Goal: Task Accomplishment & Management: Complete application form

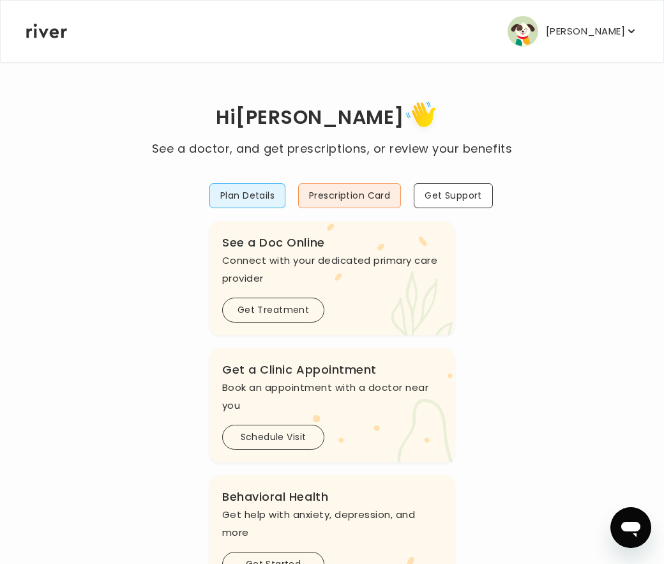
click at [532, 34] on button "[PERSON_NAME]" at bounding box center [573, 31] width 130 height 31
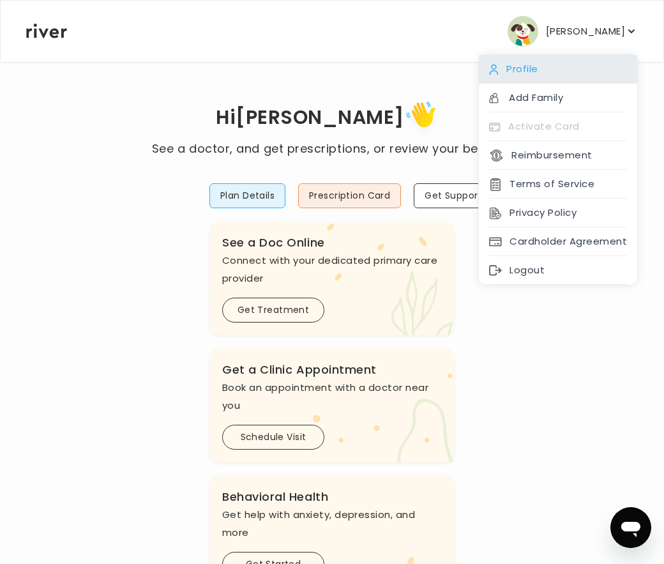
click at [555, 68] on div "Profile" at bounding box center [558, 69] width 158 height 29
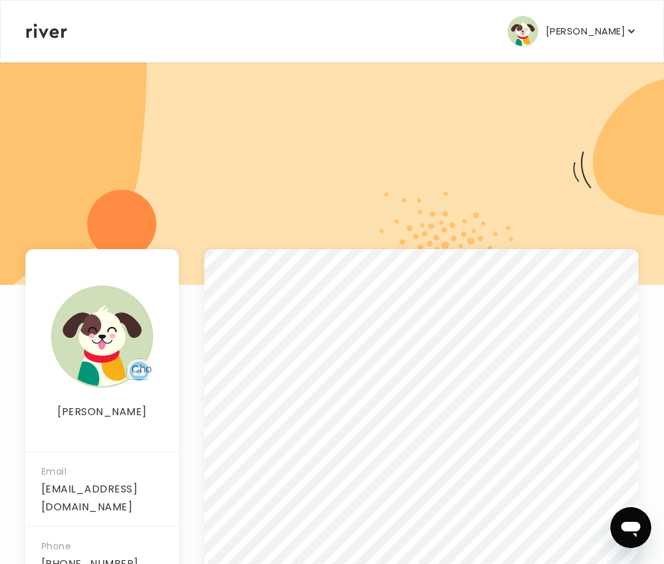
click at [596, 26] on p "[PERSON_NAME]" at bounding box center [585, 31] width 79 height 18
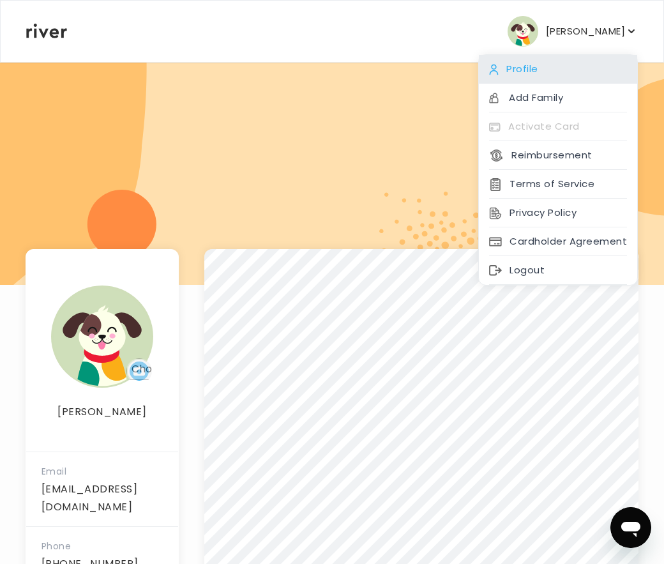
click at [587, 69] on div "Profile" at bounding box center [558, 69] width 158 height 29
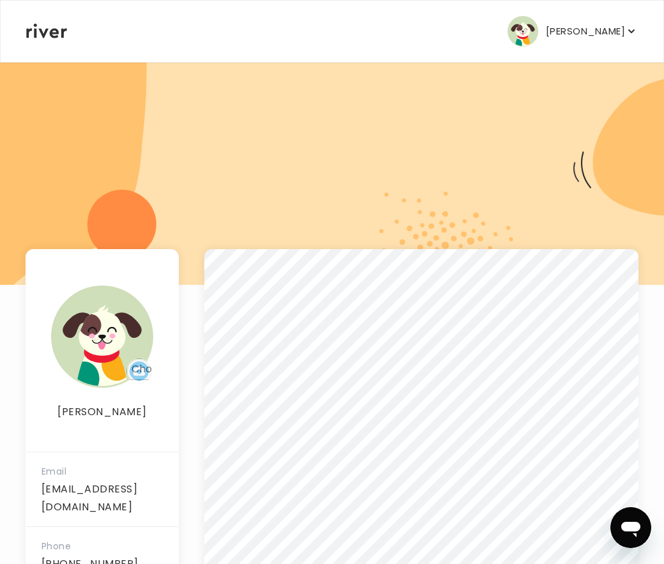
click at [606, 33] on p "[PERSON_NAME]" at bounding box center [585, 31] width 79 height 18
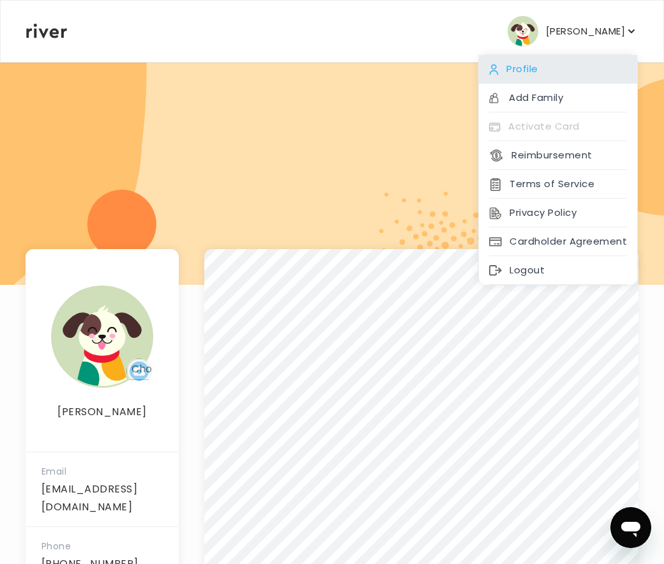
click at [606, 66] on div "Profile" at bounding box center [558, 69] width 158 height 29
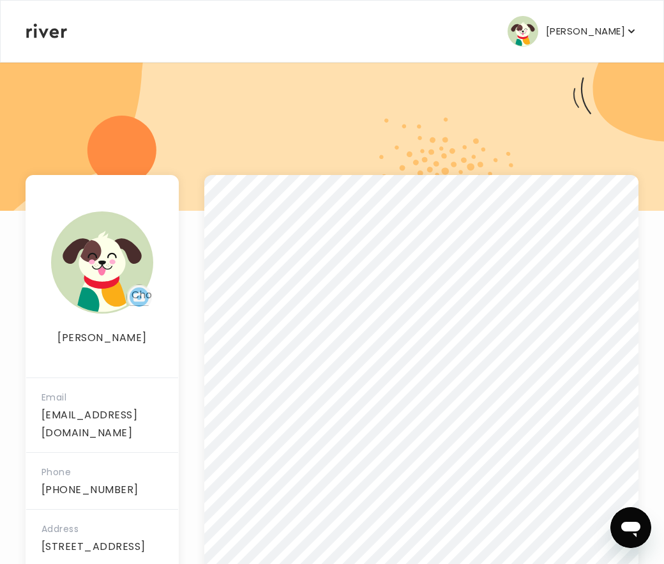
scroll to position [168, 0]
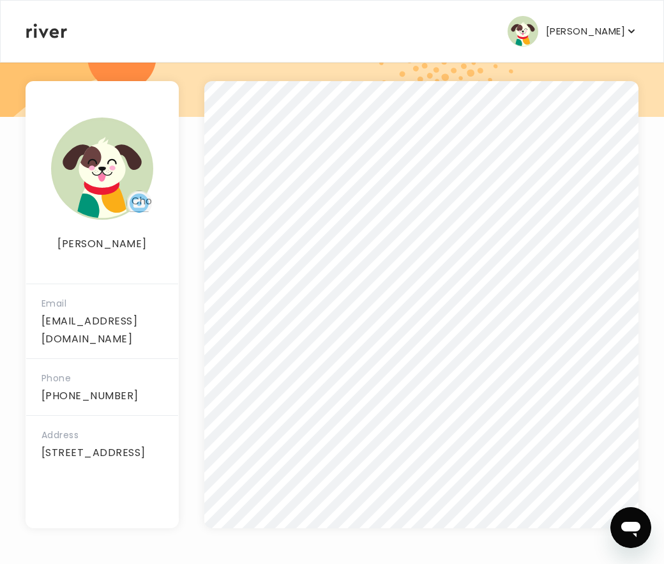
click at [557, 24] on p "[PERSON_NAME]" at bounding box center [585, 31] width 79 height 18
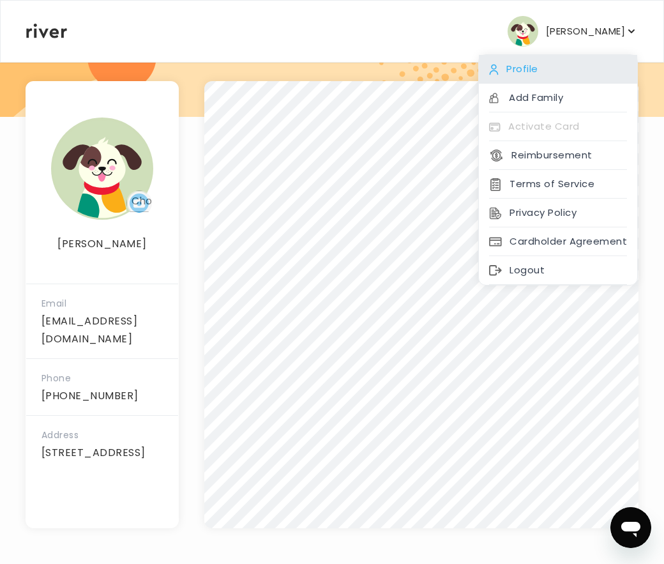
click at [552, 59] on div "Profile" at bounding box center [558, 69] width 158 height 29
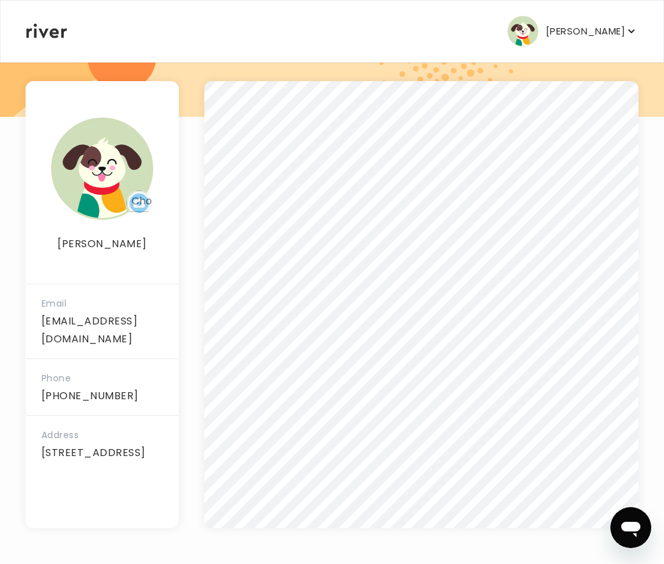
click at [588, 14] on div "ALEXANDRA WELLS Profile Add Family Activate Card Reimbursement Terms of Service…" at bounding box center [332, 31] width 612 height 61
click at [588, 34] on p "[PERSON_NAME]" at bounding box center [585, 31] width 79 height 18
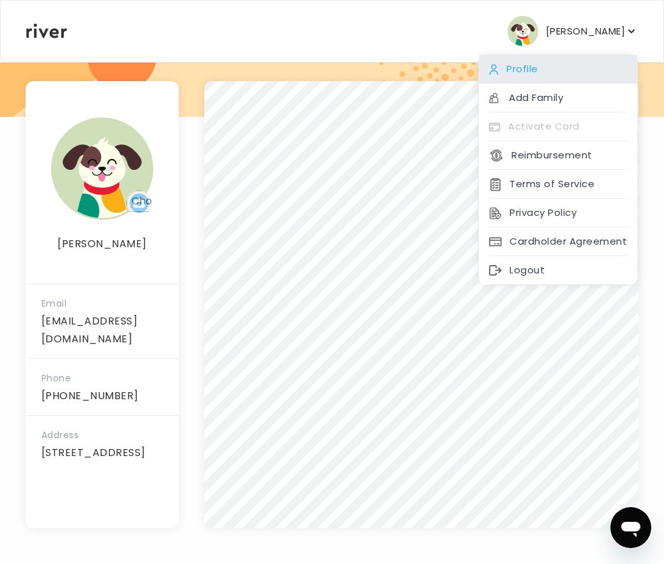
click at [579, 72] on div "Profile" at bounding box center [558, 69] width 158 height 29
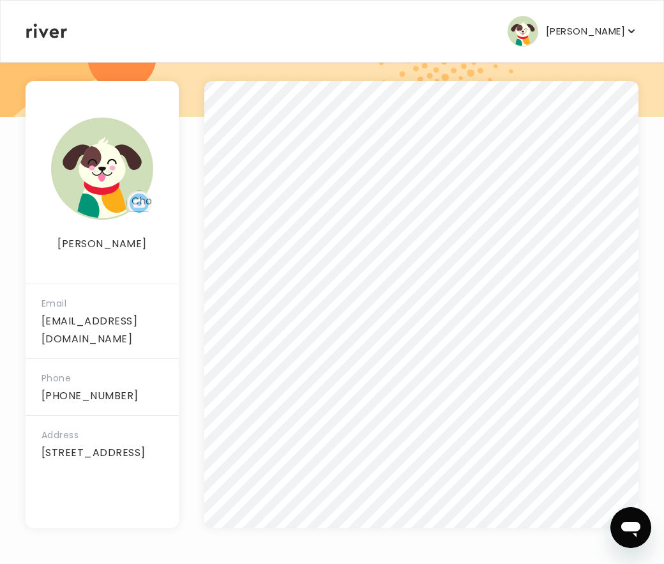
scroll to position [0, 0]
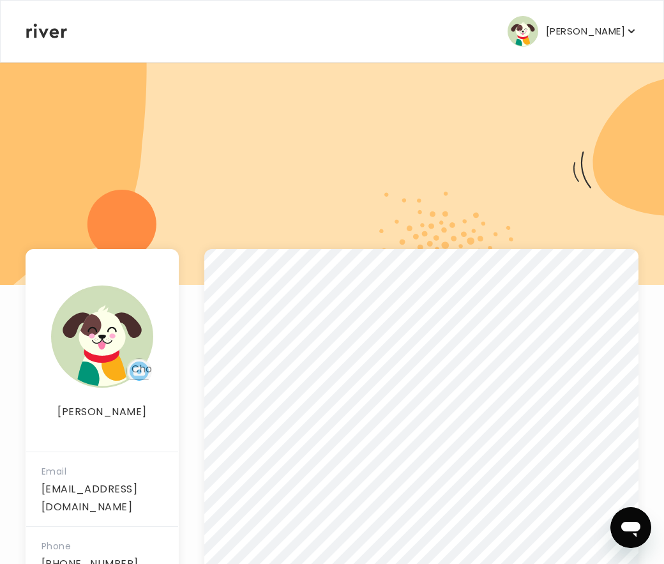
click at [563, 44] on button "[PERSON_NAME]" at bounding box center [573, 31] width 130 height 31
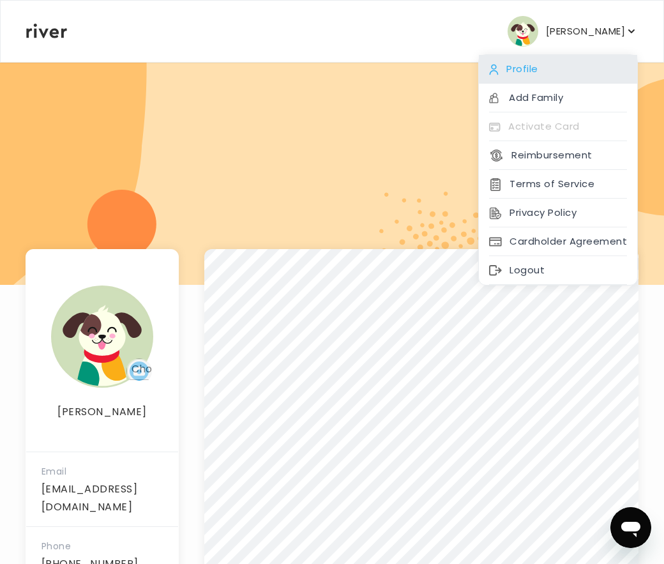
click at [560, 59] on div "Profile" at bounding box center [558, 69] width 158 height 29
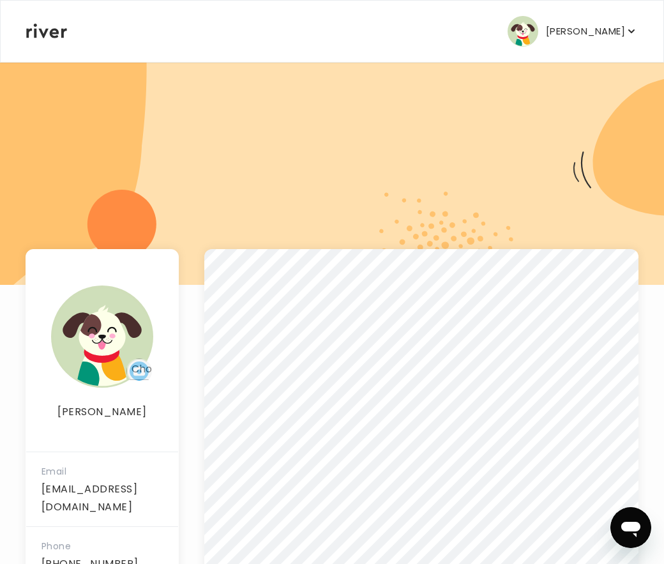
click at [577, 30] on p "[PERSON_NAME]" at bounding box center [585, 31] width 79 height 18
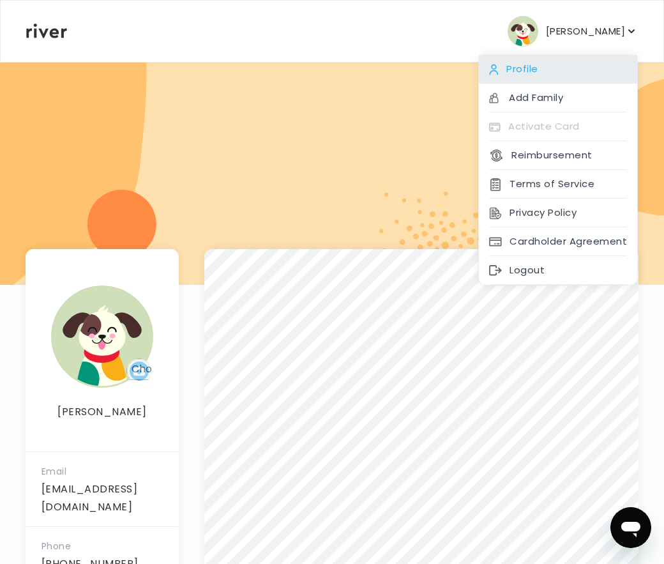
click at [576, 63] on div "Profile" at bounding box center [558, 69] width 158 height 29
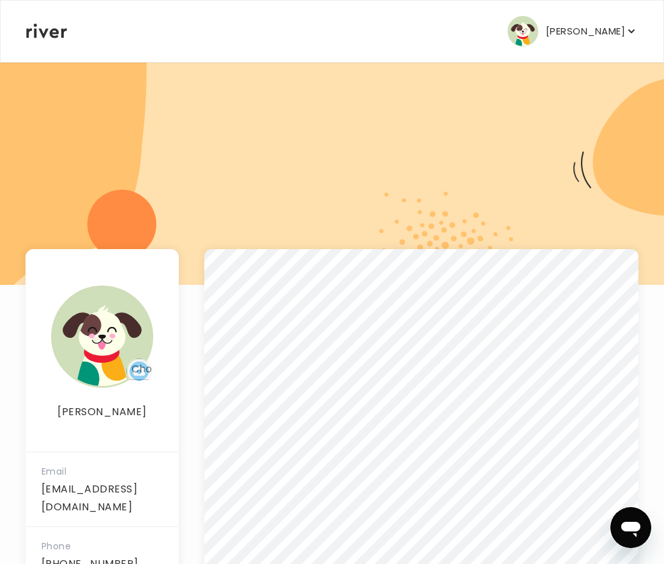
click at [28, 30] on icon at bounding box center [46, 31] width 41 height 15
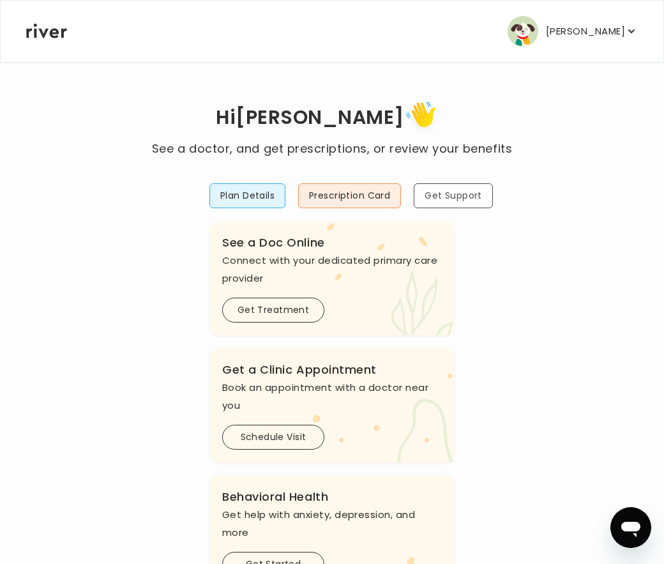
click at [452, 195] on button "Get Support" at bounding box center [453, 195] width 79 height 25
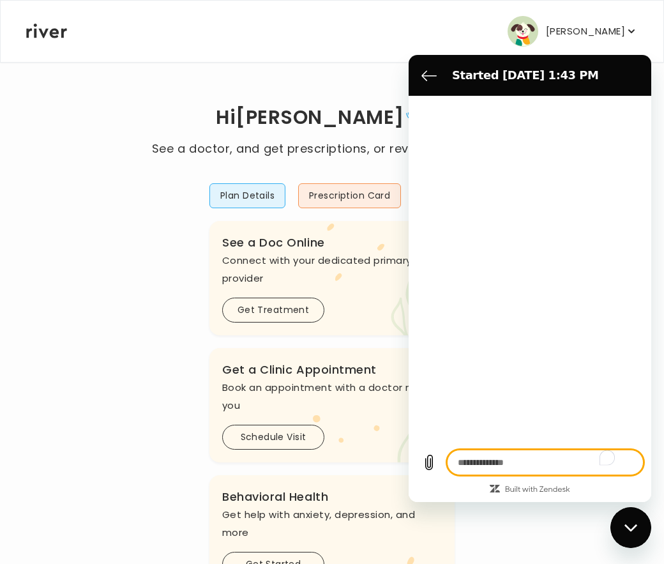
type textarea "*"
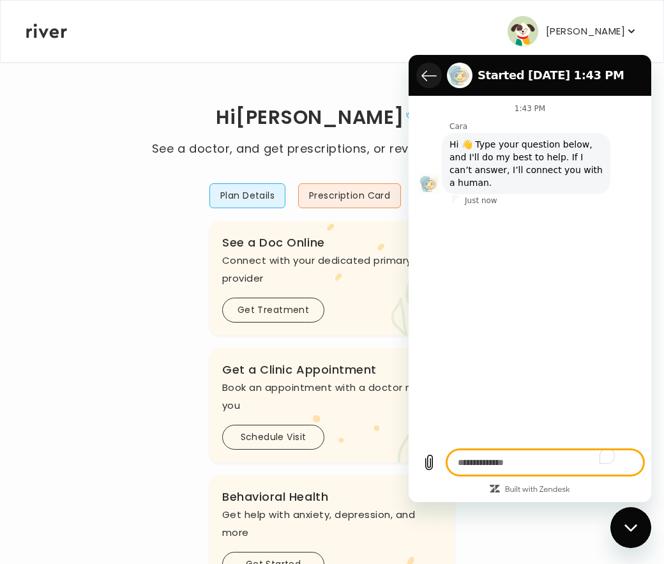
click at [422, 74] on icon "Back to the conversation list" at bounding box center [429, 75] width 15 height 15
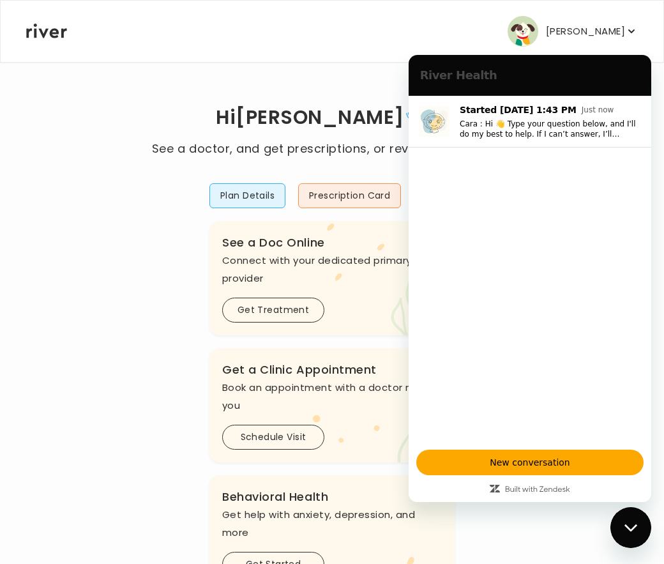
click at [358, 68] on div "Hi ALEXANDRA See a doctor, and get prescriptions, or review your benefits Plan …" at bounding box center [332, 452] width 613 height 783
click at [257, 342] on div "Plan Details Prescription Card Get Support .cls-1 { fill: #ffe0ae; } .cls-2 { f…" at bounding box center [332, 483] width 245 height 650
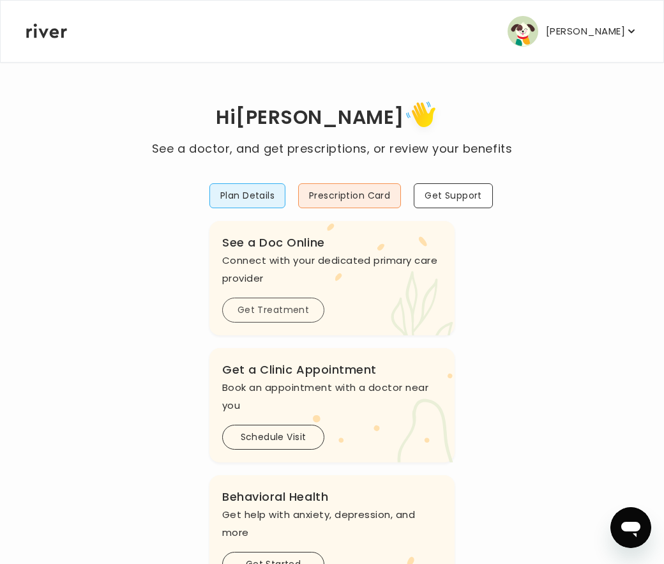
click at [269, 319] on button "Get Treatment" at bounding box center [273, 310] width 102 height 25
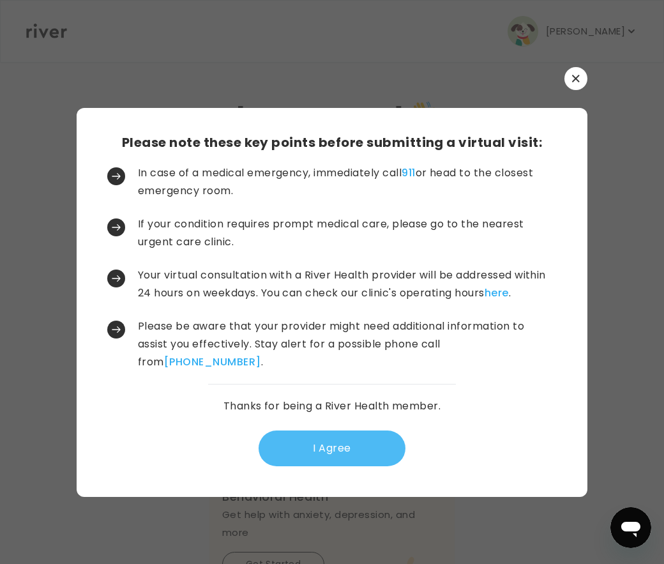
click at [328, 434] on button "I Agree" at bounding box center [332, 449] width 147 height 36
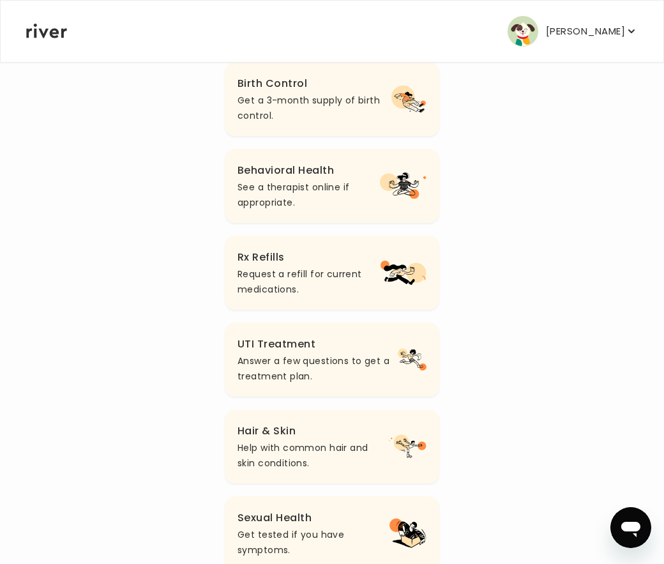
scroll to position [272, 0]
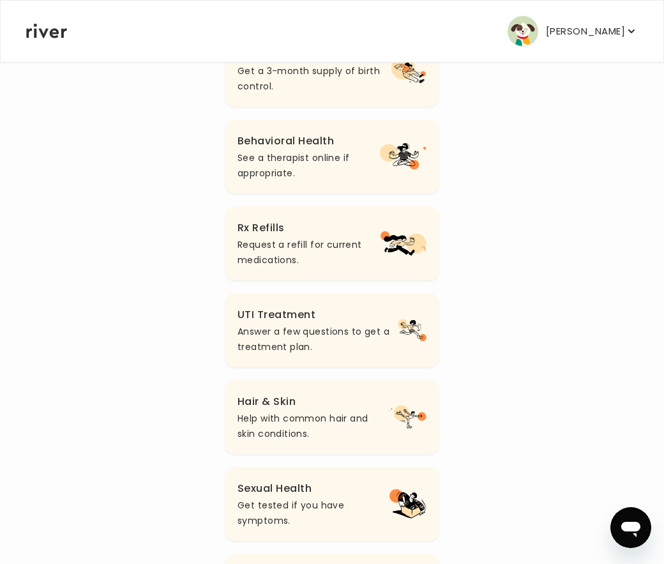
click at [345, 415] on p "Help with common hair and skin conditions." at bounding box center [313, 426] width 151 height 31
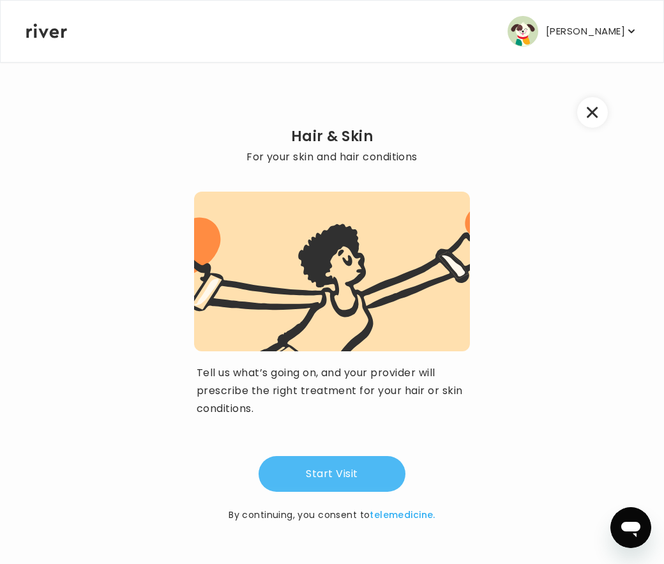
click at [343, 460] on button "Start Visit" at bounding box center [332, 474] width 147 height 36
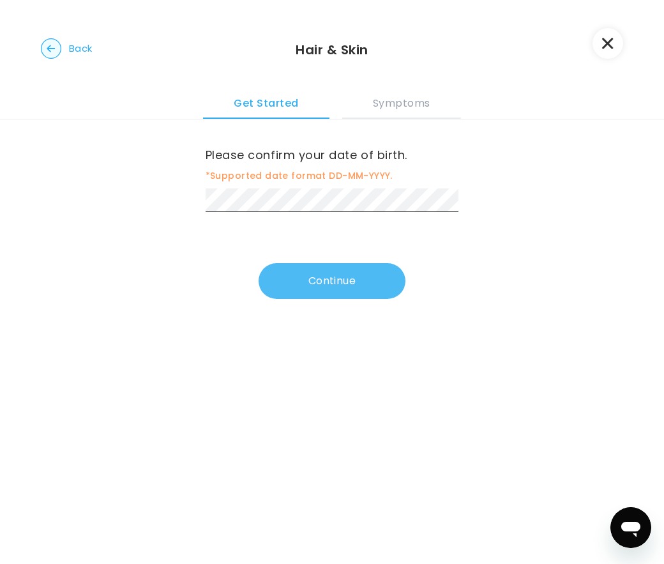
click at [344, 268] on button "Continue" at bounding box center [332, 281] width 147 height 36
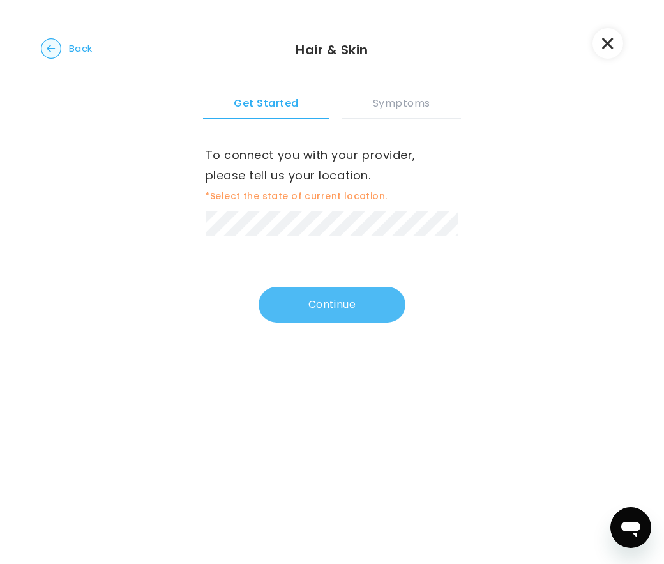
click at [343, 293] on button "Continue" at bounding box center [332, 305] width 147 height 36
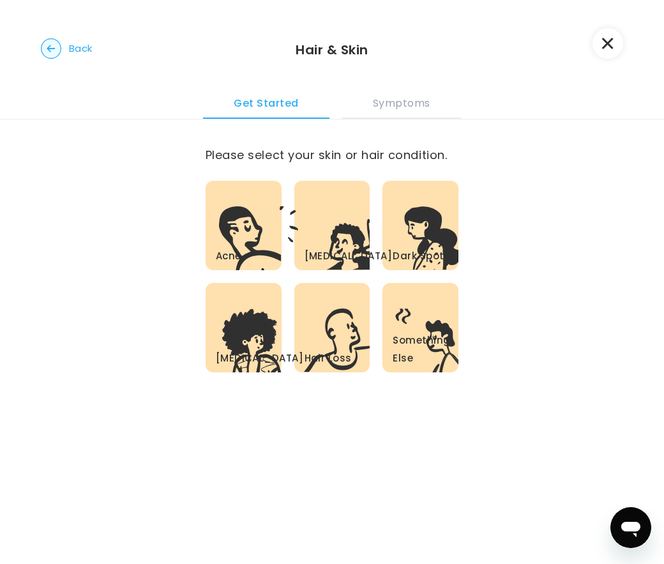
click at [404, 309] on icon ".c{fill:#303030}" at bounding box center [425, 341] width 66 height 64
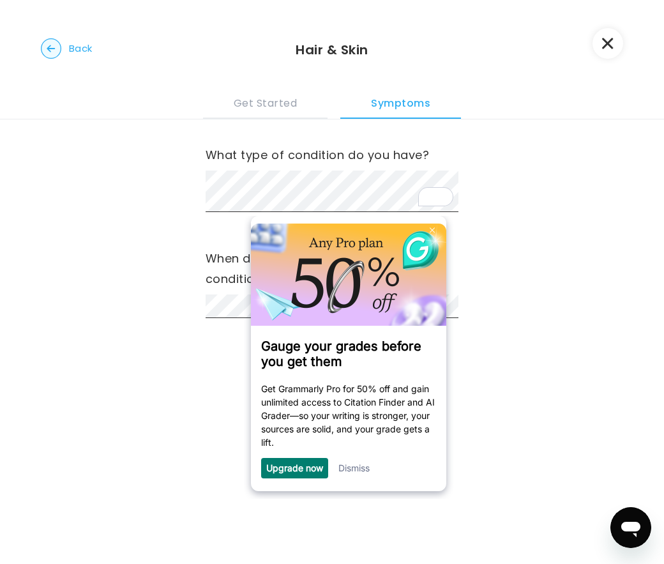
click at [168, 197] on div "What type of condition do you have? When did you first notice your this conditi…" at bounding box center [332, 278] width 664 height 318
click at [355, 466] on link "Dismiss" at bounding box center [354, 468] width 31 height 11
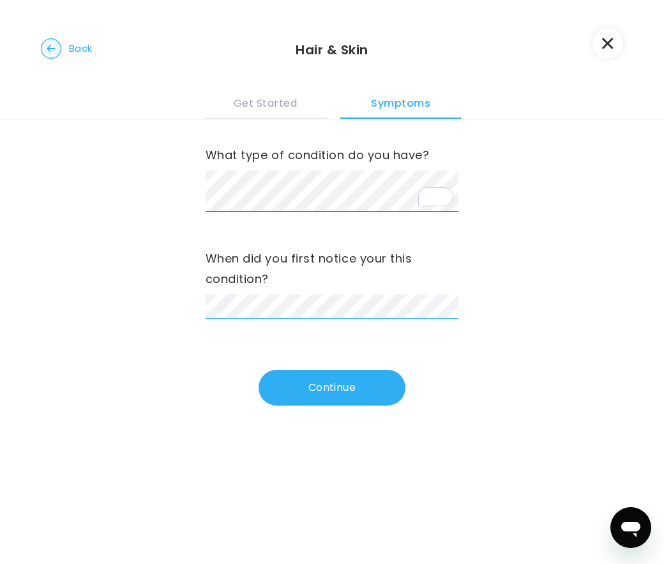
scroll to position [0, 315]
click at [463, 348] on div "What type of condition do you have? When did you first notice your this conditi…" at bounding box center [332, 278] width 664 height 318
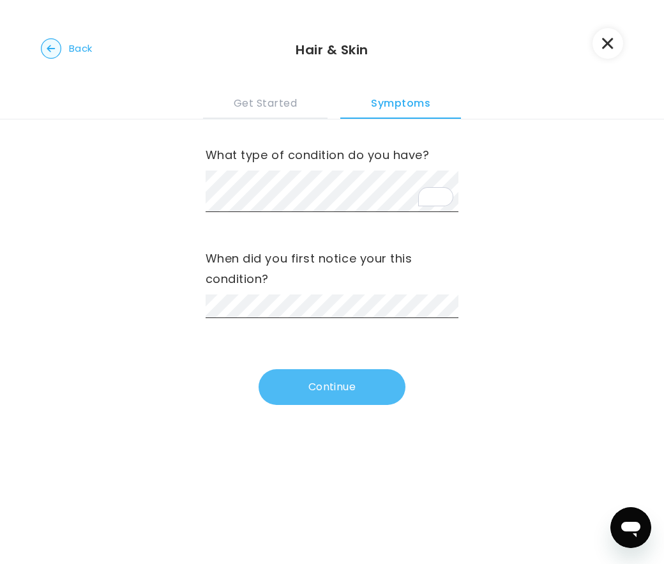
click at [297, 388] on button "Continue" at bounding box center [332, 387] width 147 height 36
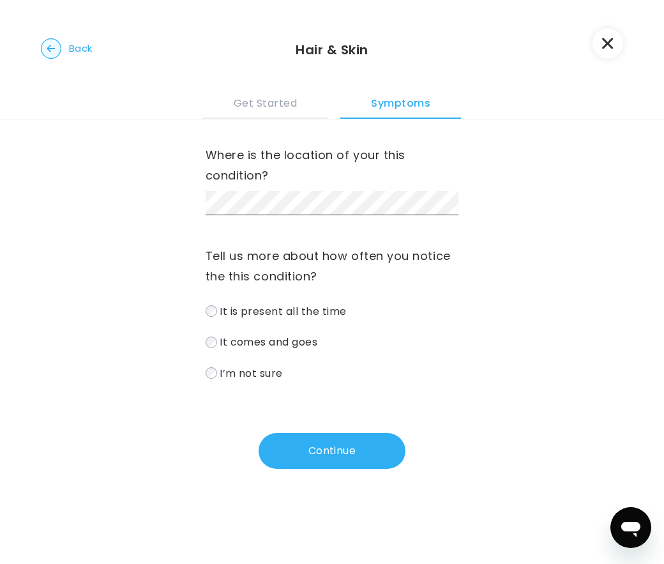
click at [293, 319] on label "It is present all the time" at bounding box center [333, 311] width 254 height 19
click at [303, 486] on div "Where is the location of your this condition? Tell us more about how often you …" at bounding box center [332, 309] width 664 height 381
click at [305, 470] on div "Where is the location of your this condition? Tell us more about how often you …" at bounding box center [332, 309] width 664 height 381
click at [310, 464] on button "Continue" at bounding box center [332, 451] width 147 height 36
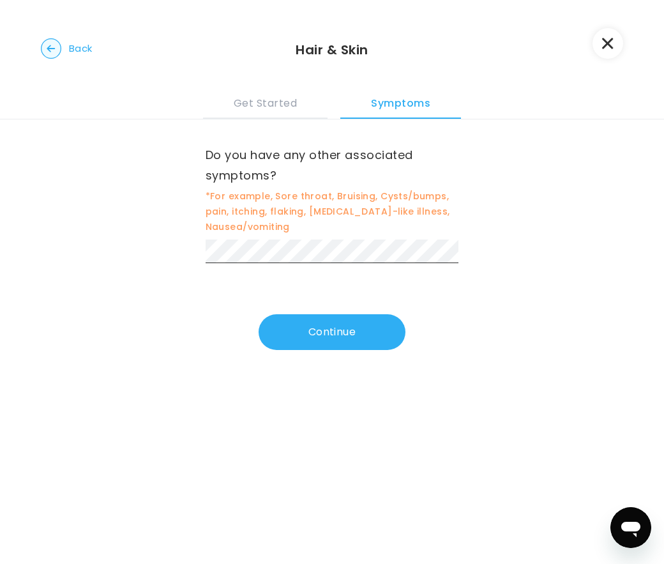
click at [324, 266] on div "Do you have any other associated symptoms? *For example, Sore throat, Bruising,…" at bounding box center [333, 234] width 254 height 231
click at [328, 239] on div "Do you have any other associated symptoms? *For example, Sore throat, Bruising,…" at bounding box center [333, 204] width 254 height 118
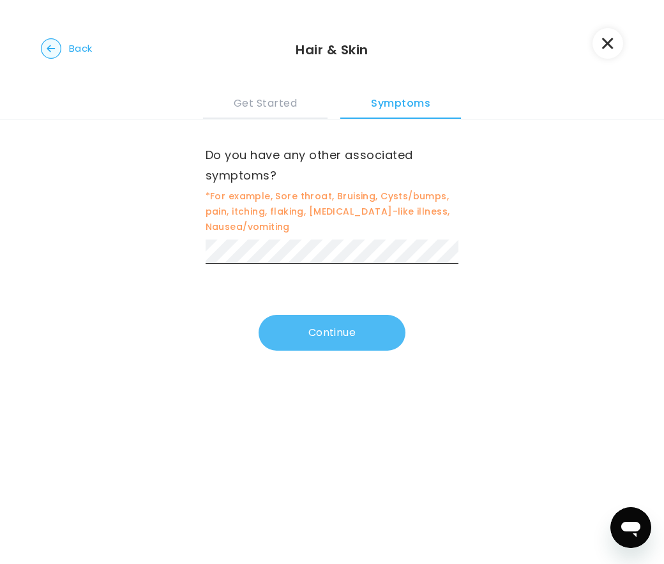
click at [330, 346] on button "Continue" at bounding box center [332, 333] width 147 height 36
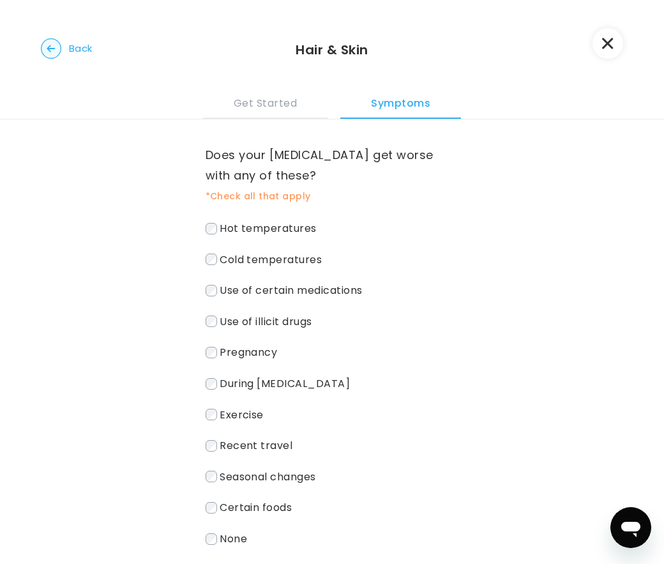
scroll to position [106, 0]
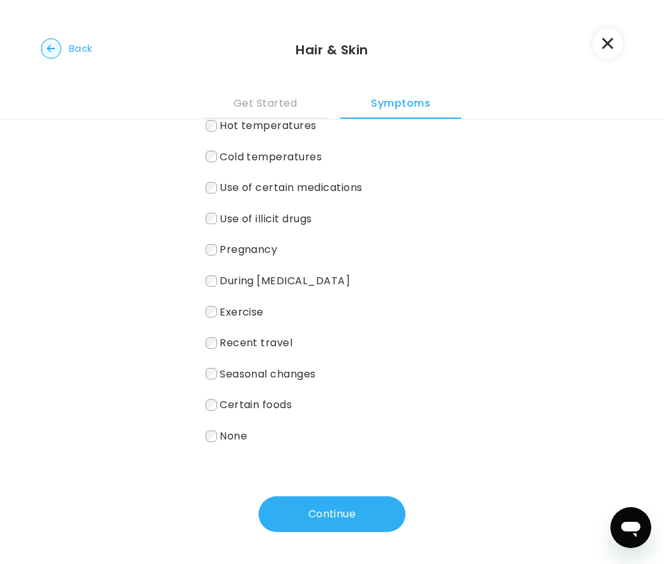
click at [229, 431] on span "None" at bounding box center [233, 436] width 27 height 15
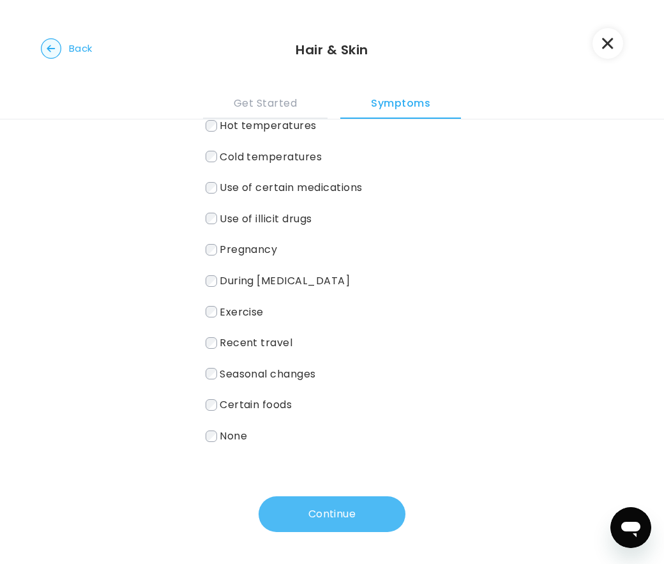
click at [299, 500] on button "Continue" at bounding box center [332, 514] width 147 height 36
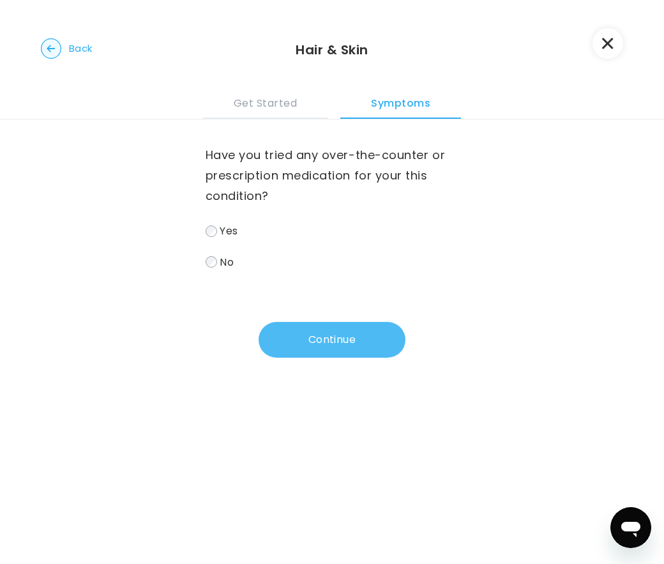
scroll to position [0, 0]
click at [260, 210] on div "Have you tried any over-the-counter or prescription medication for your this co…" at bounding box center [333, 208] width 254 height 126
click at [238, 226] on span "Yes" at bounding box center [229, 231] width 18 height 15
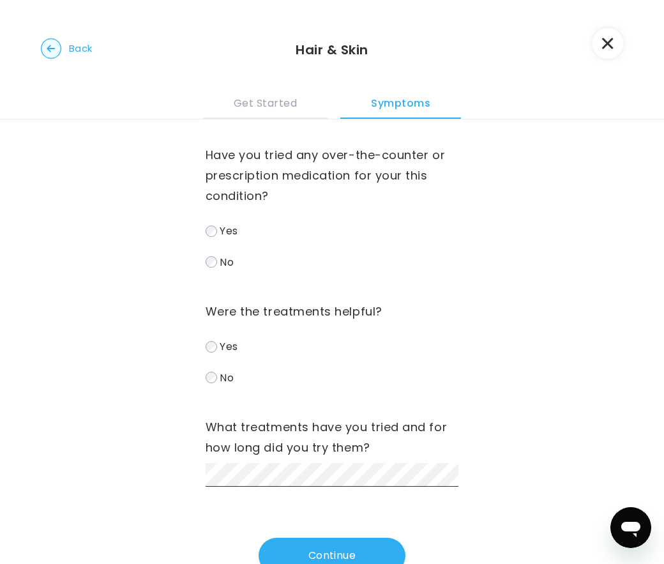
click at [227, 377] on span "No" at bounding box center [227, 377] width 14 height 15
click at [333, 443] on label "What treatments have you tried and for how long did you try them?" at bounding box center [333, 437] width 254 height 41
click at [328, 541] on button "Continue" at bounding box center [332, 556] width 147 height 36
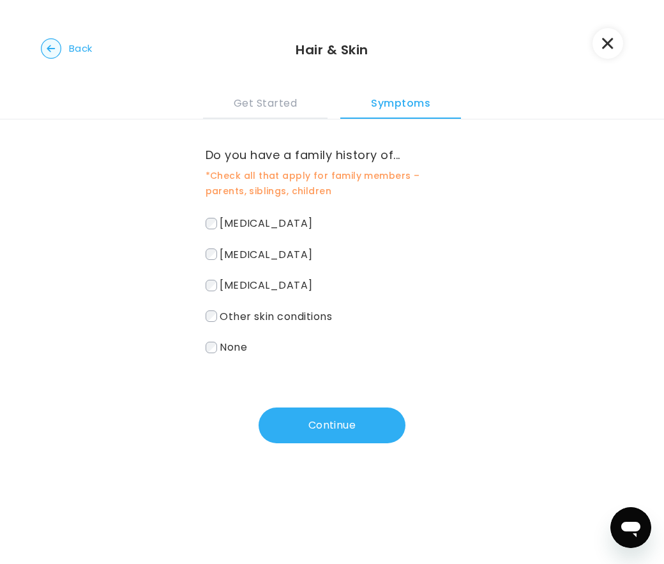
click at [237, 346] on span "None" at bounding box center [233, 347] width 27 height 15
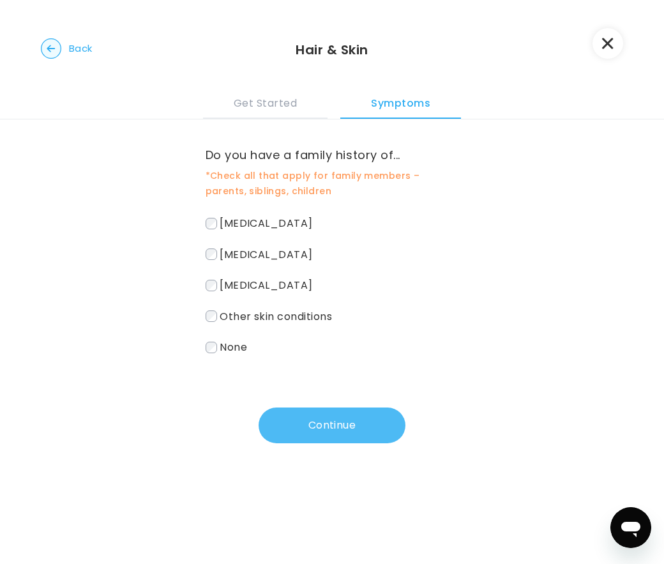
click at [344, 438] on button "Continue" at bounding box center [332, 426] width 147 height 36
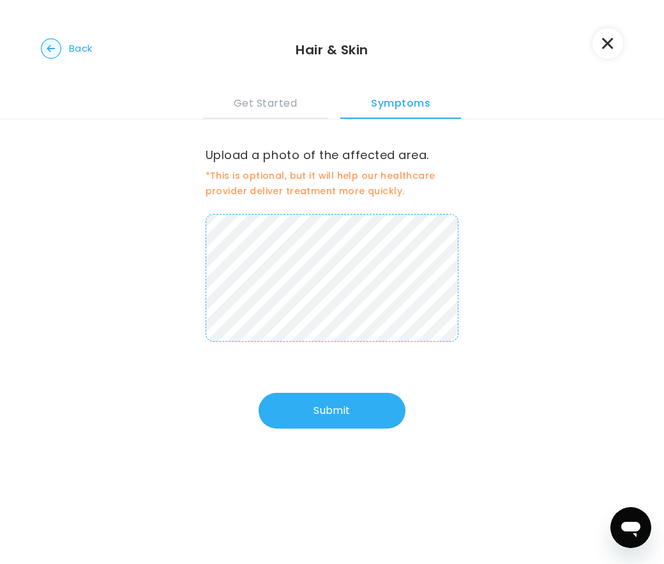
click at [660, 344] on div "Upload a photo of the affected area. *This is optional, but it will help our he…" at bounding box center [332, 289] width 664 height 341
click at [479, 203] on div "Upload a photo of the affected area. *This is optional, but it will help our he…" at bounding box center [332, 289] width 664 height 341
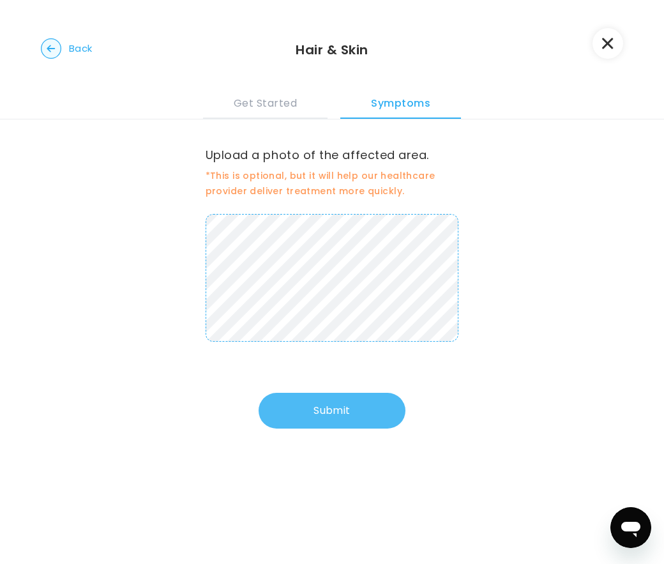
click at [325, 411] on button "Submit" at bounding box center [332, 411] width 147 height 36
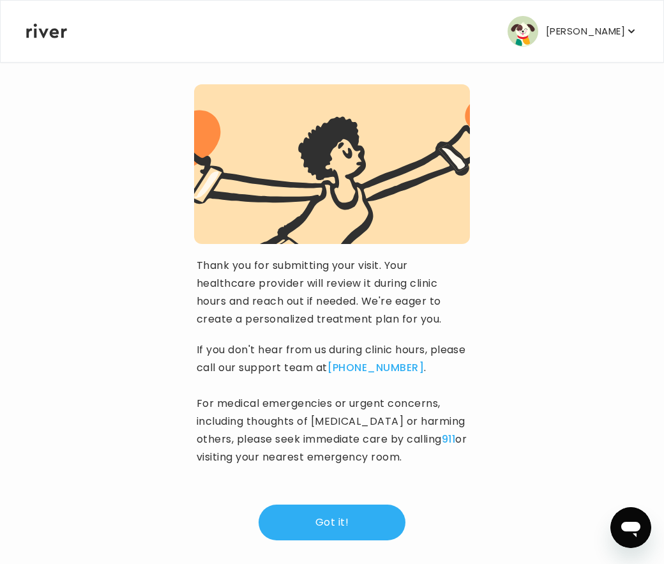
scroll to position [94, 0]
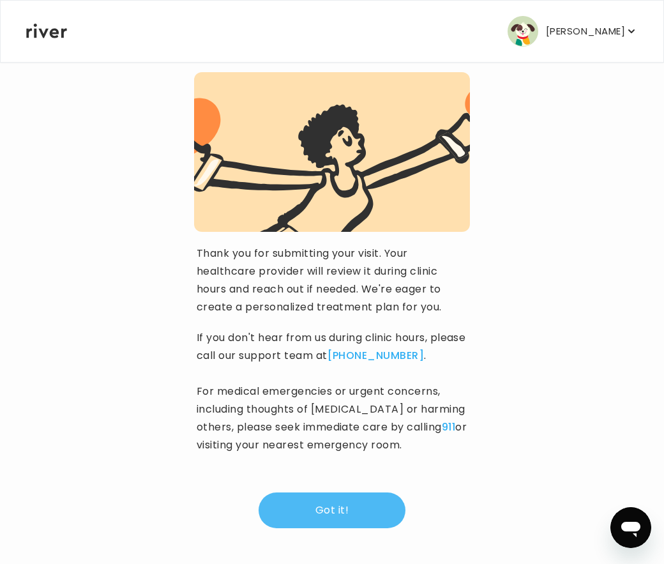
click at [340, 509] on button "Got it!" at bounding box center [332, 511] width 147 height 36
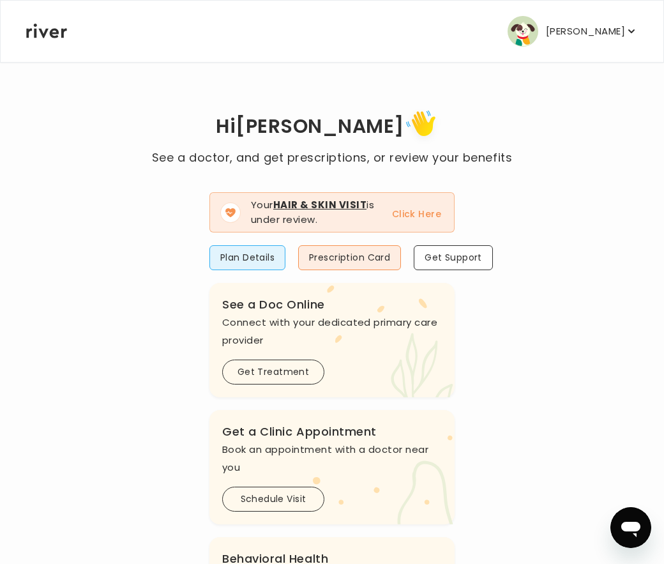
click at [404, 214] on button "Click Here" at bounding box center [416, 213] width 49 height 15
